Goal: Navigation & Orientation: Find specific page/section

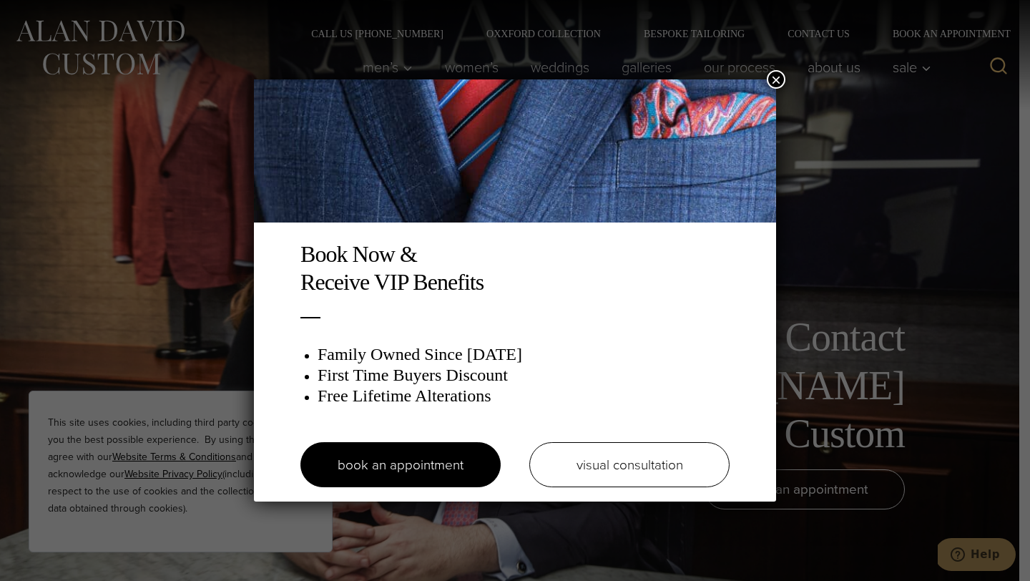
click at [772, 79] on button "×" at bounding box center [776, 79] width 19 height 19
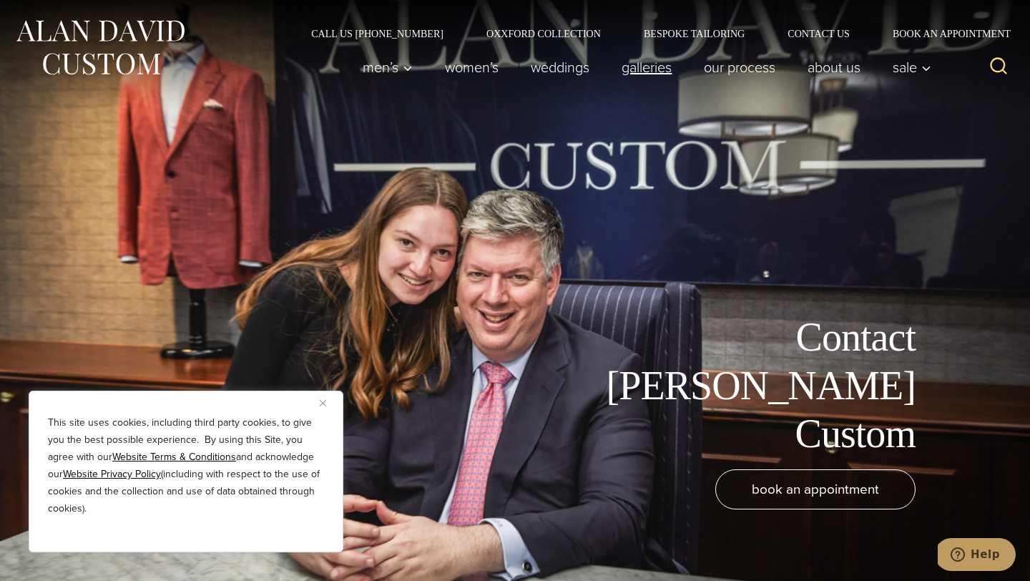
click at [654, 65] on link "Galleries" at bounding box center [647, 67] width 82 height 29
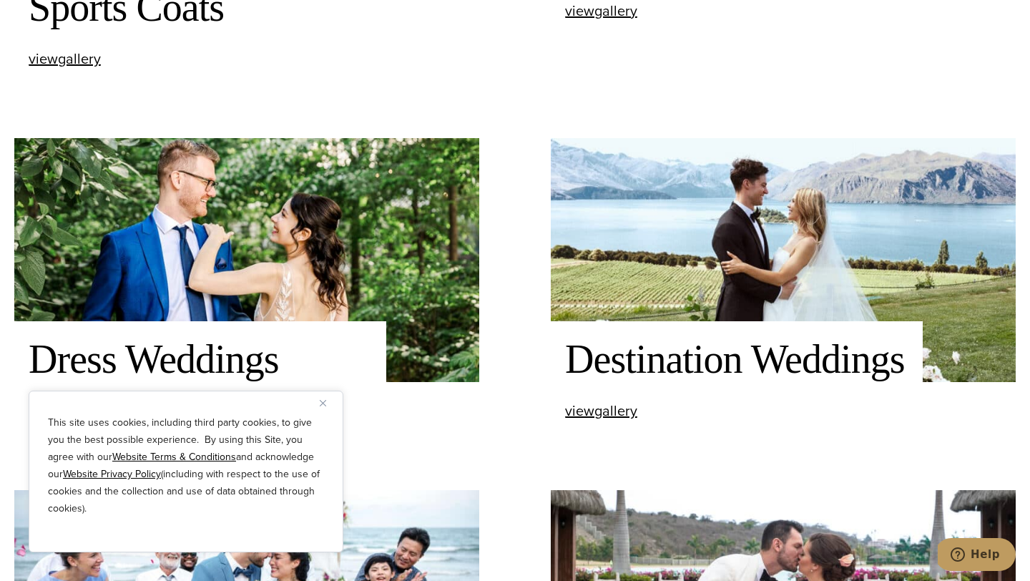
scroll to position [1304, 0]
